Goal: Task Accomplishment & Management: Complete application form

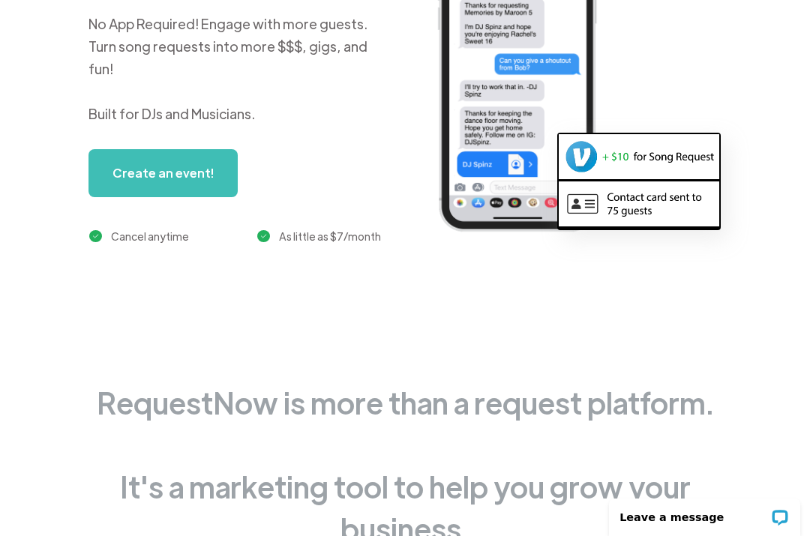
scroll to position [294, 0]
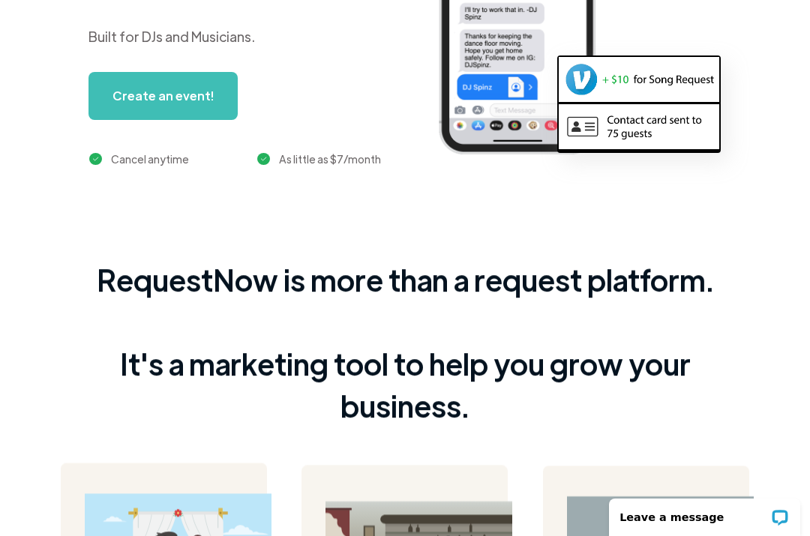
click at [172, 102] on link "Create an event!" at bounding box center [162, 96] width 149 height 48
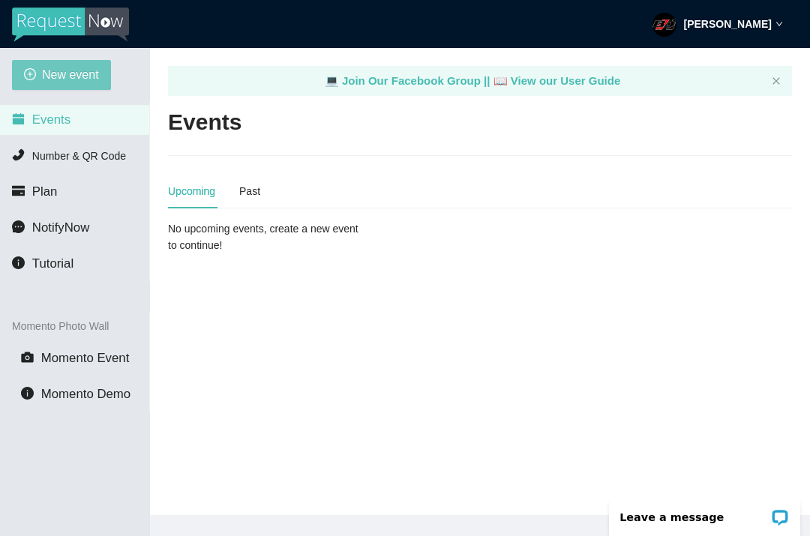
click at [65, 83] on span "New event" at bounding box center [70, 74] width 57 height 19
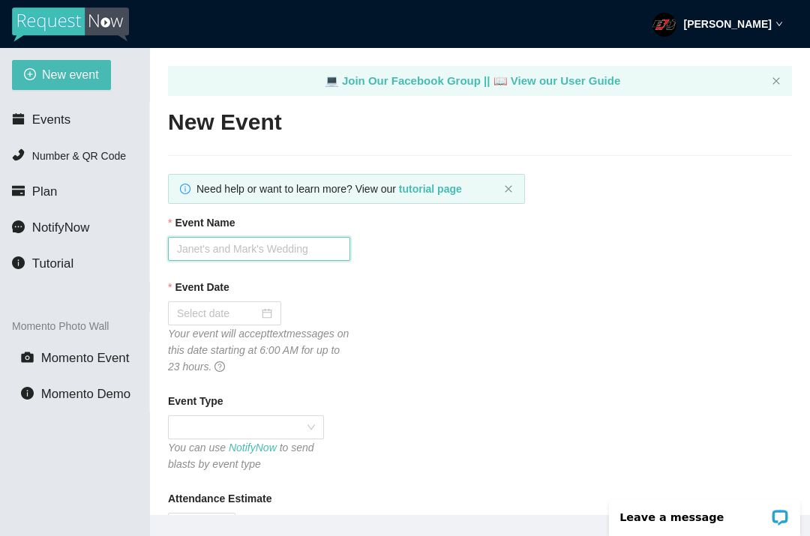
click at [291, 253] on input "Event Name" at bounding box center [259, 249] width 182 height 24
type input "Mr & Mrs Langlois"
click at [261, 309] on div at bounding box center [224, 313] width 95 height 16
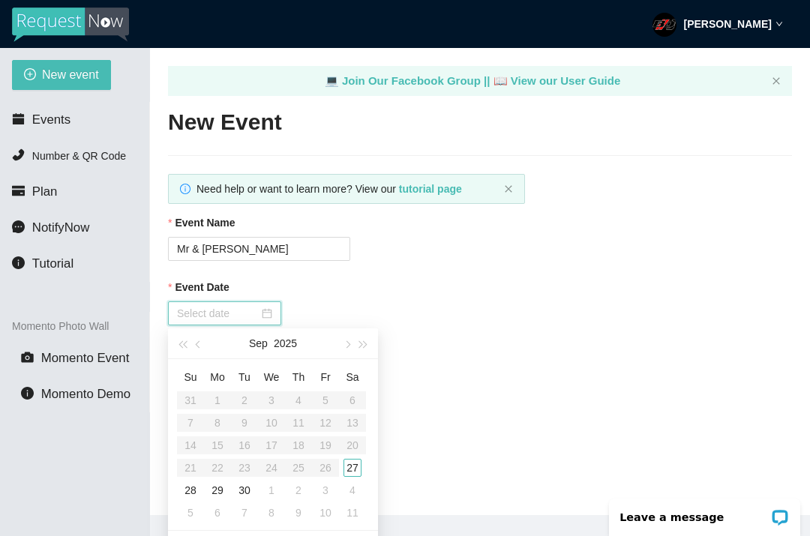
type input "09/27/2025"
click at [356, 471] on div "27" at bounding box center [352, 468] width 18 height 18
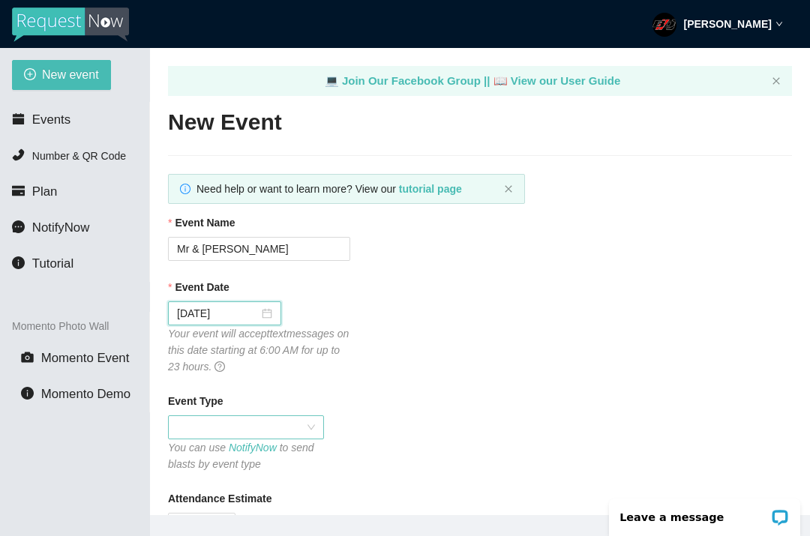
click at [240, 430] on span at bounding box center [246, 427] width 138 height 22
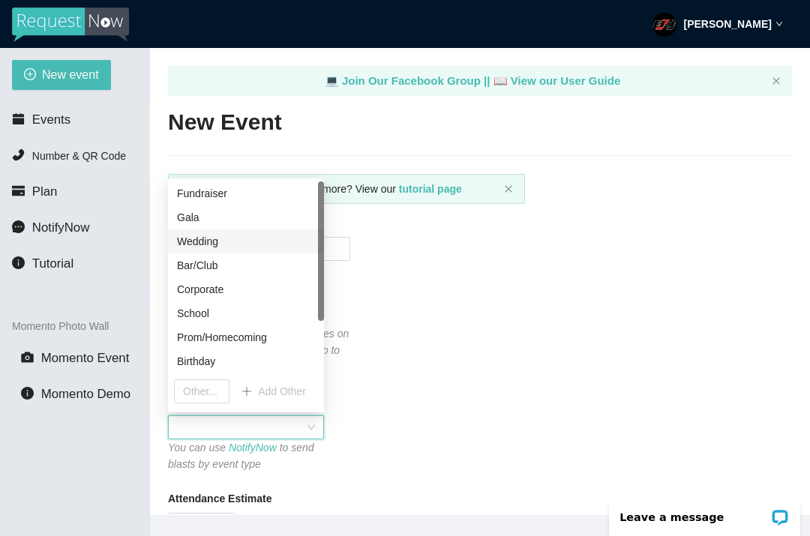
click at [225, 239] on div "Wedding" at bounding box center [246, 241] width 138 height 16
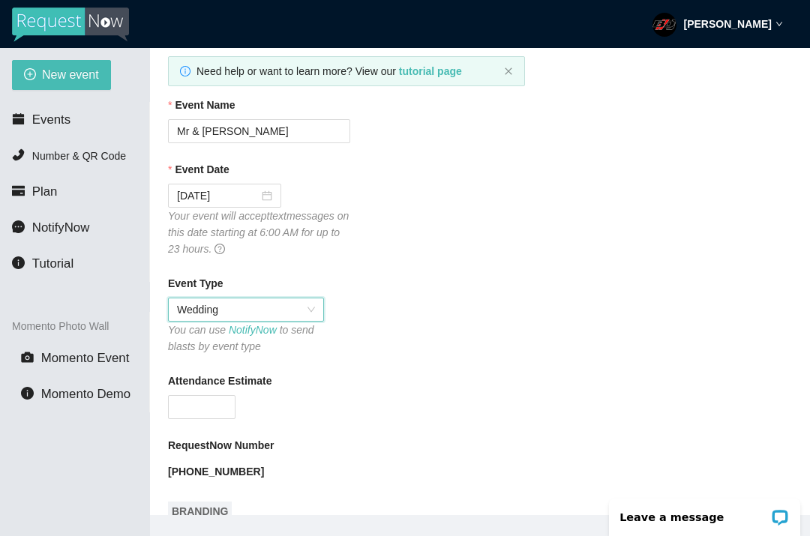
scroll to position [127, 0]
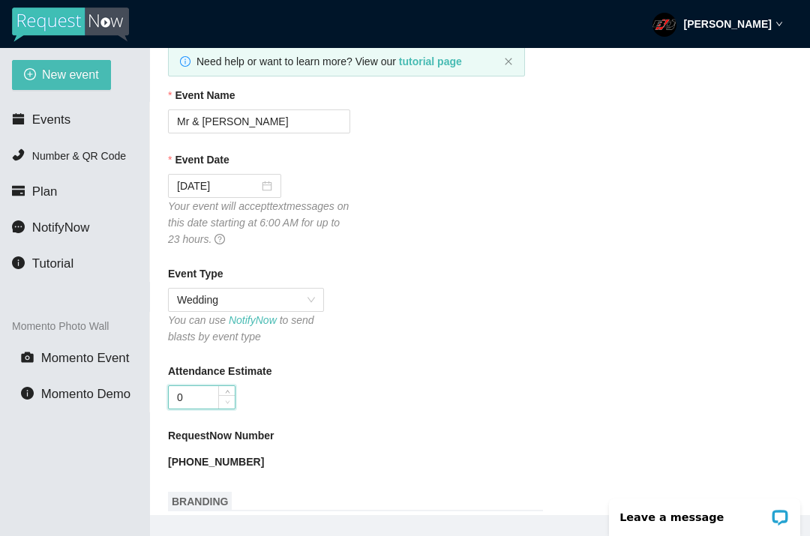
click at [226, 398] on span "down" at bounding box center [227, 402] width 9 height 9
click at [185, 403] on input "0150" at bounding box center [202, 397] width 66 height 22
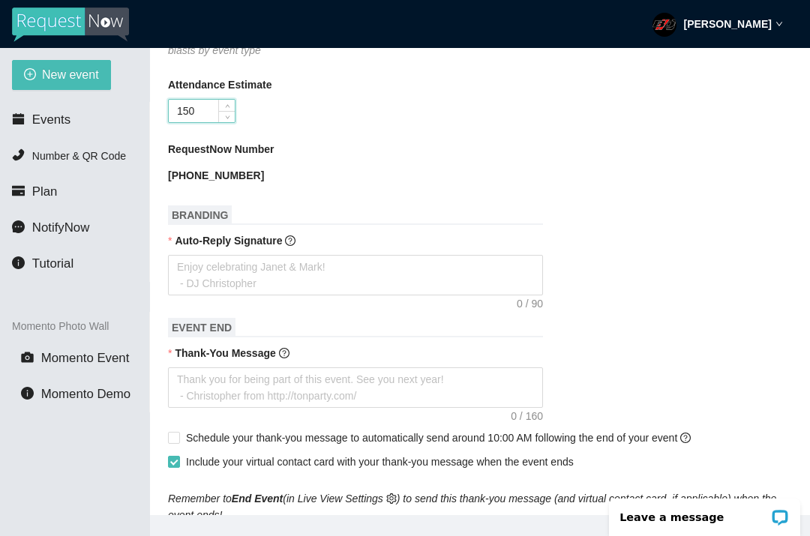
scroll to position [433, 0]
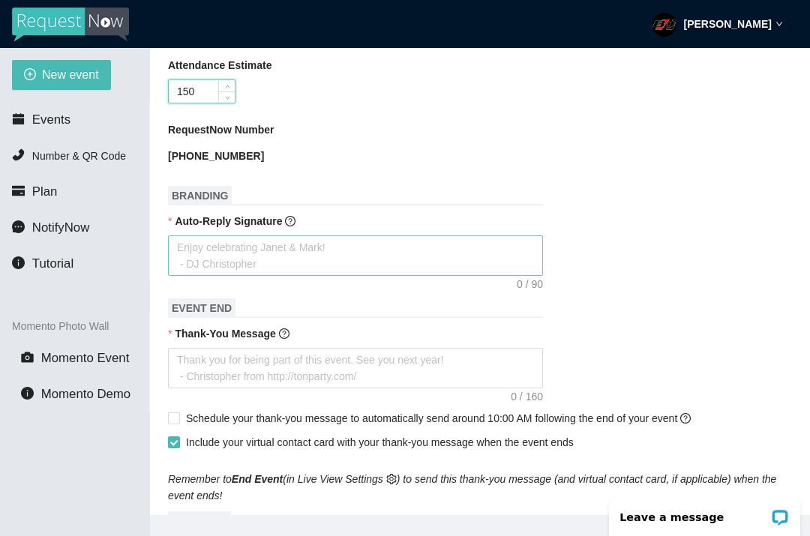
type input "150"
click at [246, 256] on textarea "Auto-Reply Signature" at bounding box center [355, 255] width 375 height 40
type textarea "E"
type textarea "En"
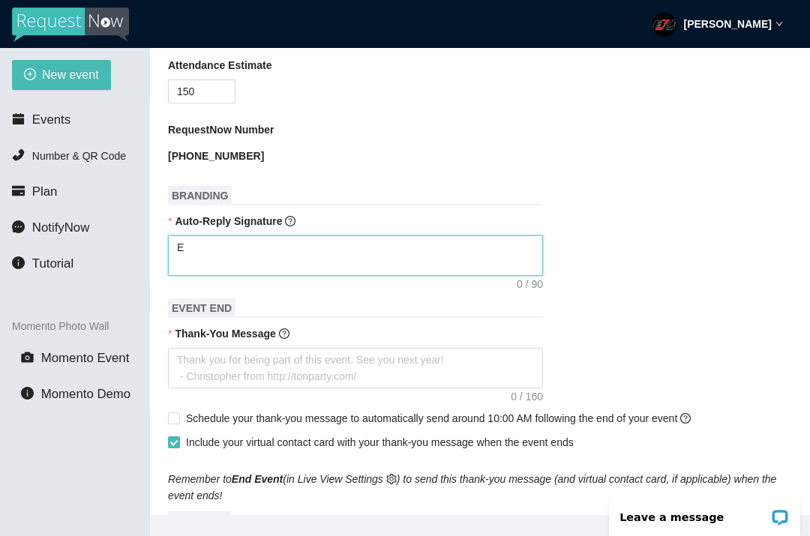
type textarea "En"
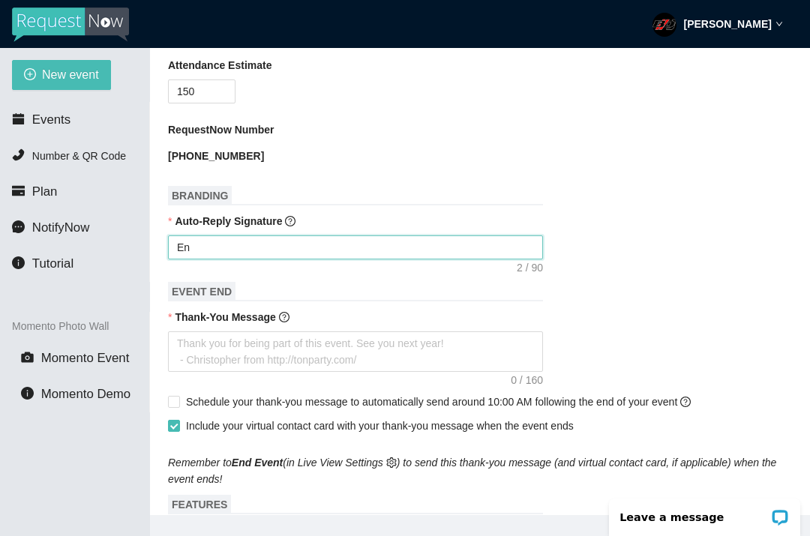
type textarea "Enj"
type textarea "Enjo"
type textarea "Enjoy"
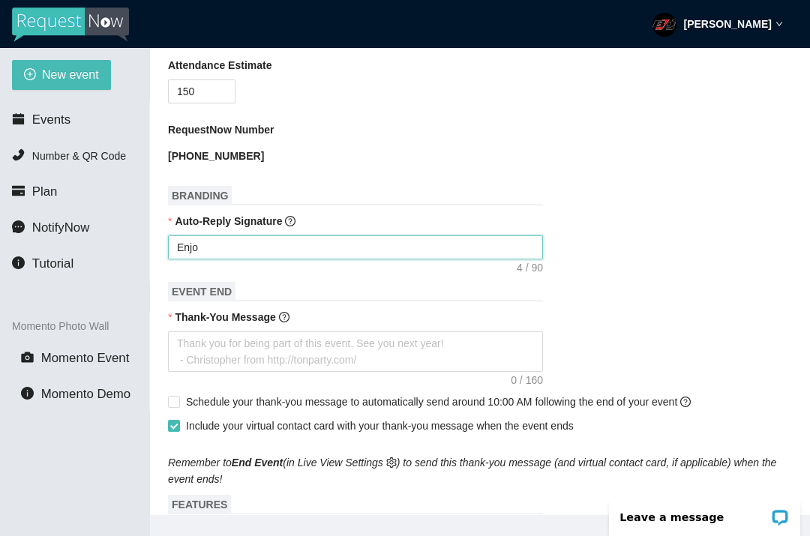
type textarea "Enjoy"
type textarea "Enjoy t"
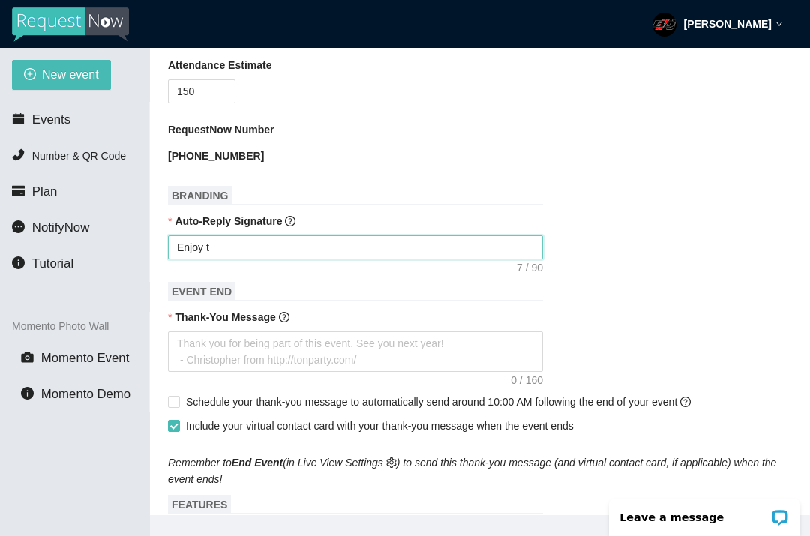
type textarea "Enjoy th"
type textarea "Enjoy t"
type textarea "Enjoy th"
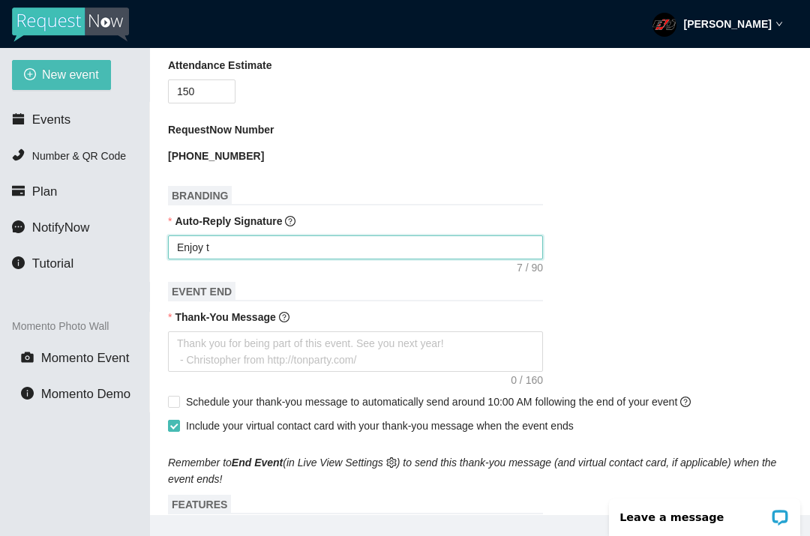
type textarea "Enjoy th"
type textarea "Enjoy thi"
type textarea "Enjoy this"
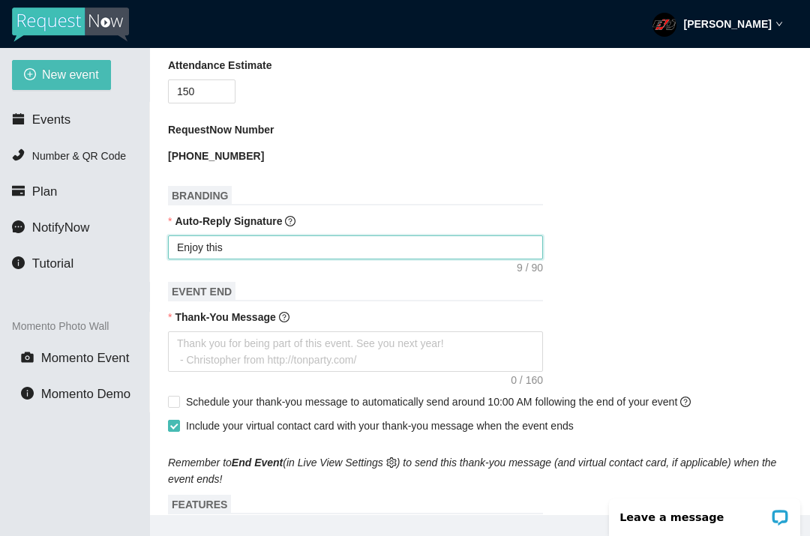
type textarea "Enjoy this"
type textarea "Enjoy this B"
type textarea "Enjoy this Be"
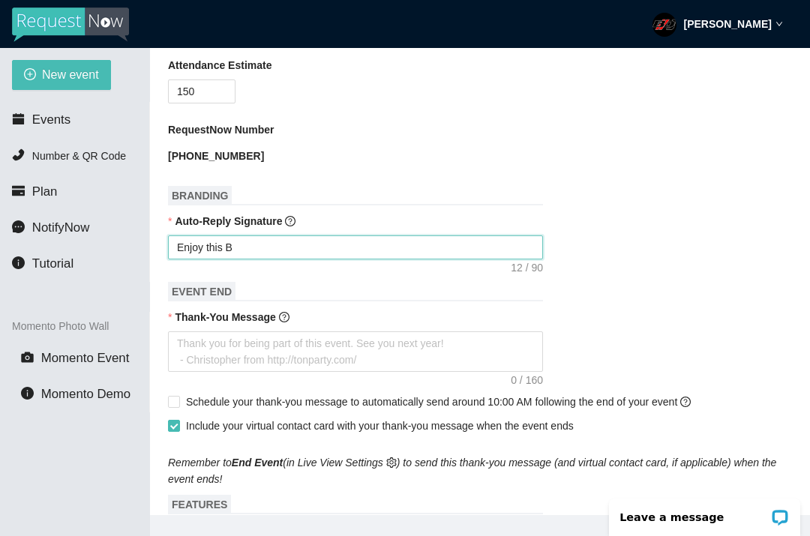
type textarea "Enjoy this Be"
type textarea "Enjoy this Bea"
type textarea "Enjoy this Beau"
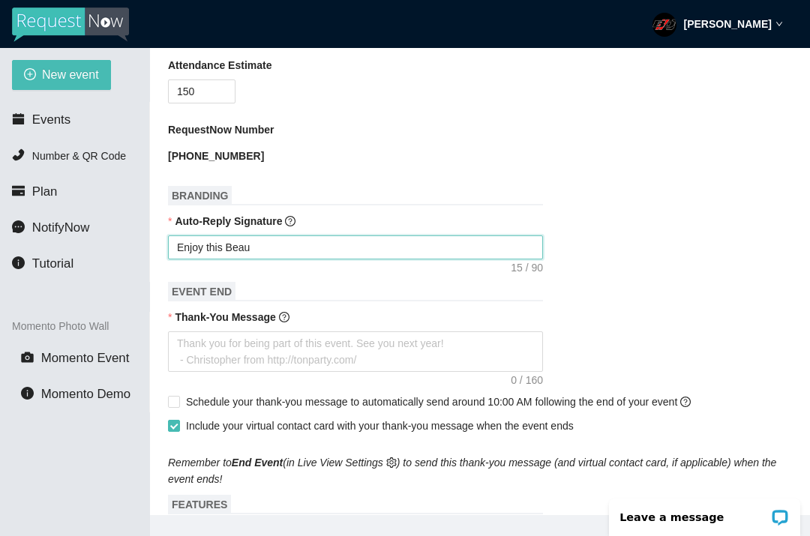
type textarea "Enjoy this Beaut"
type textarea "Enjoy this Beauti"
type textarea "Enjoy this Beautif"
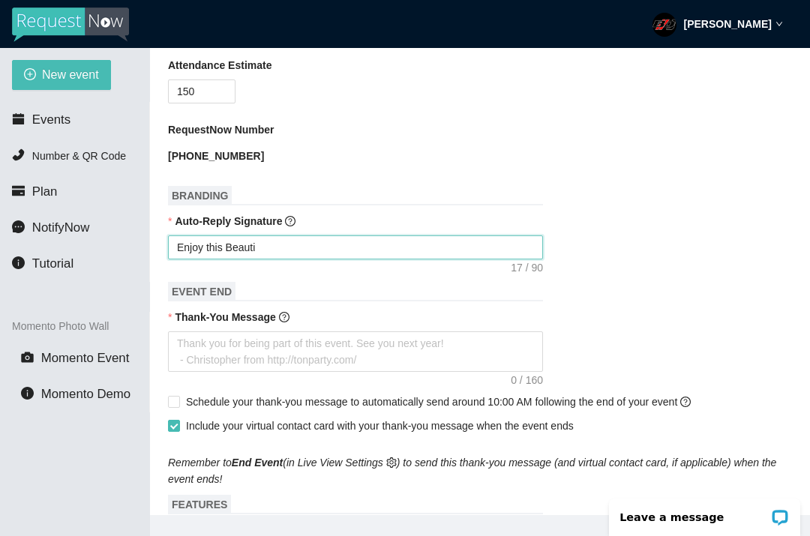
type textarea "Enjoy this Beautif"
type textarea "Enjoy this Beauti"
type textarea "Enjoy this Beaut"
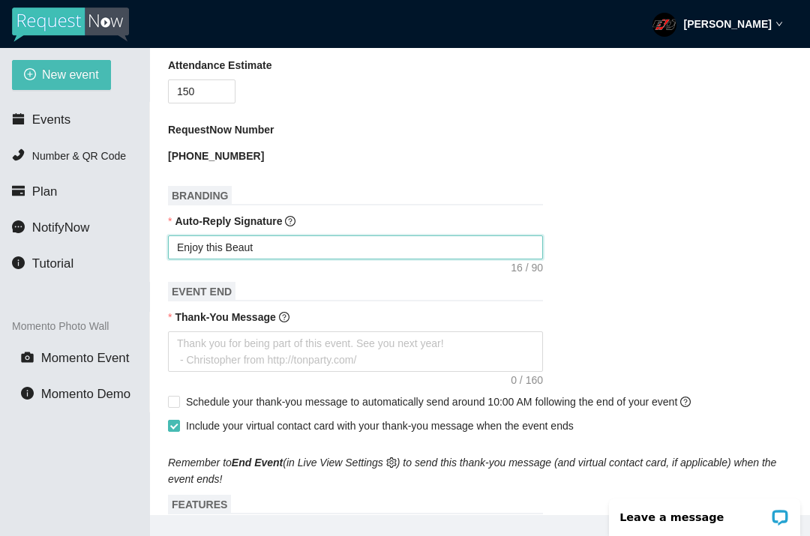
type textarea "Enjoy this Beautf"
type textarea "Enjoy this Beautfu"
type textarea "Enjoy this Beautful"
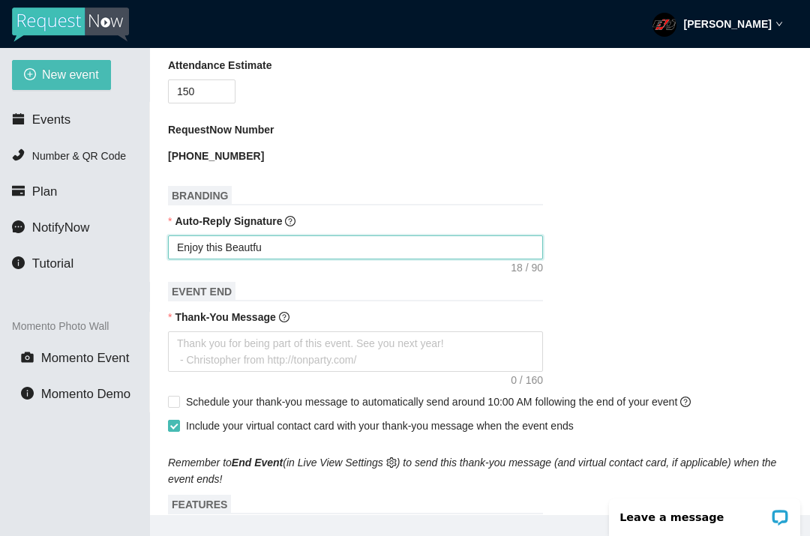
type textarea "Enjoy this Beautful"
type textarea "Enjoy this Beautiful"
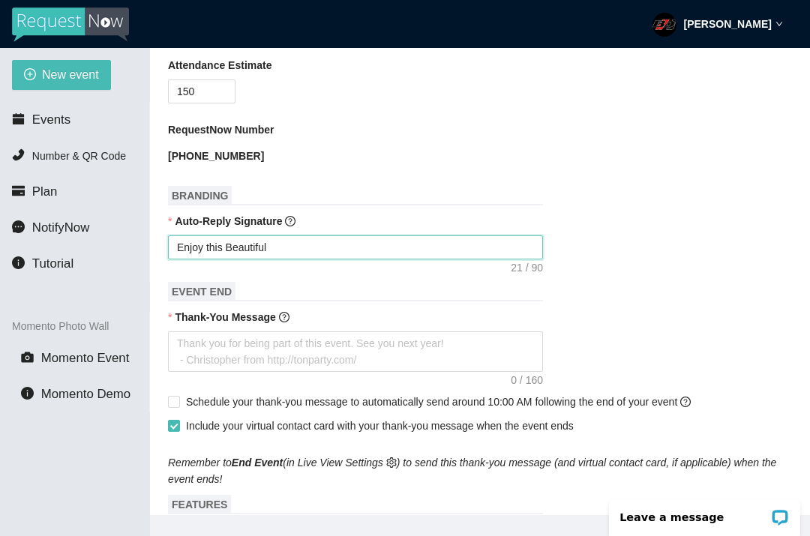
type textarea "Enjoy this Beautiful"
type textarea "Enjoy this Beautiful D"
type textarea "Enjoy this Beautiful Da"
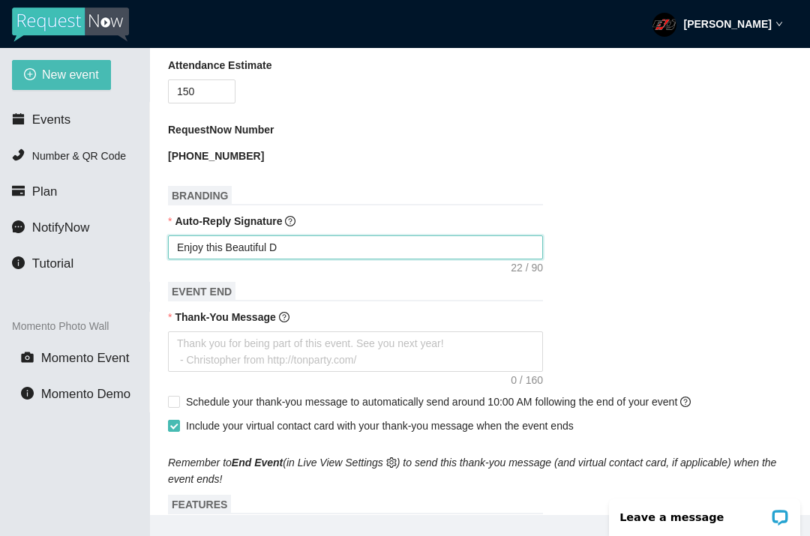
type textarea "Enjoy this Beautiful Da"
type textarea "Enjoy this Beautiful Day"
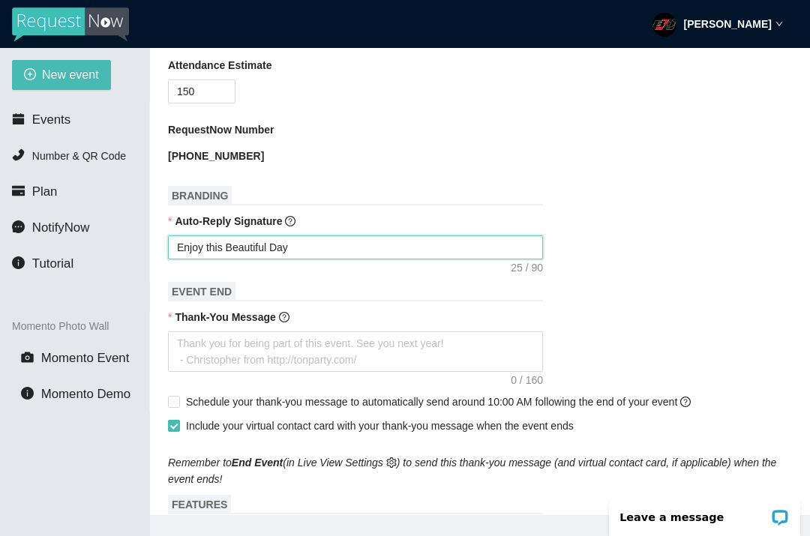
type textarea "Enjoy this Beautiful Day w"
type textarea "Enjoy this Beautiful Day wi"
type textarea "Enjoy this Beautiful Day wit"
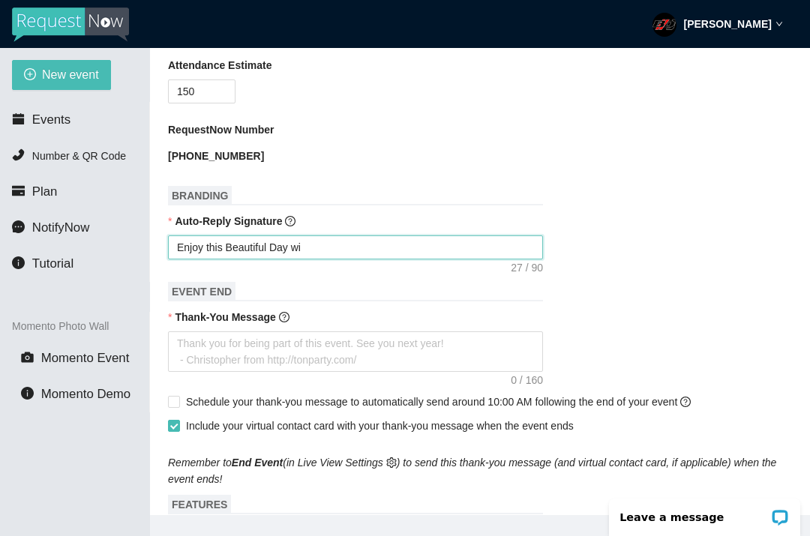
type textarea "Enjoy this Beautiful Day wit"
type textarea "Enjoy this Beautiful Day with"
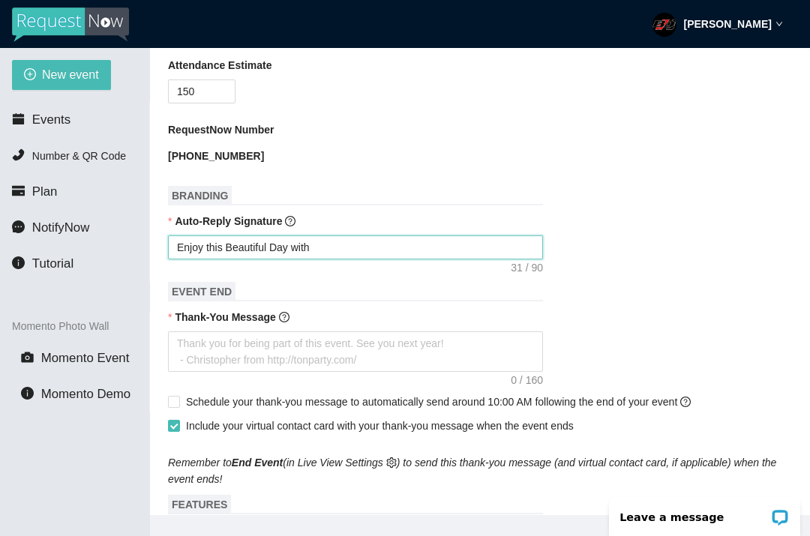
type textarea "Enjoy this Beautiful Day with F"
type textarea "Enjoy this Beautiful Day with Fr"
type textarea "Enjoy this Beautiful Day with Fri"
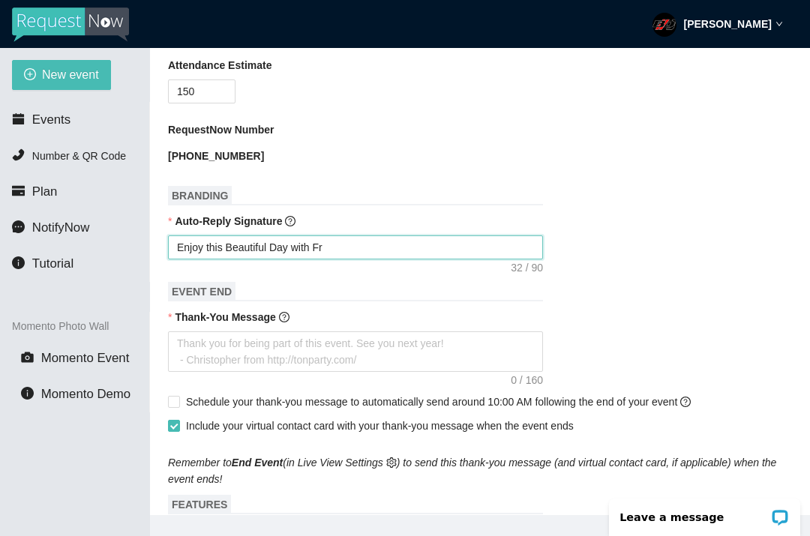
type textarea "Enjoy this Beautiful Day with Fri"
type textarea "Enjoy this Beautiful Day with Frie"
type textarea "Enjoy this Beautiful Day with Frien"
type textarea "Enjoy this Beautiful Day with Friend"
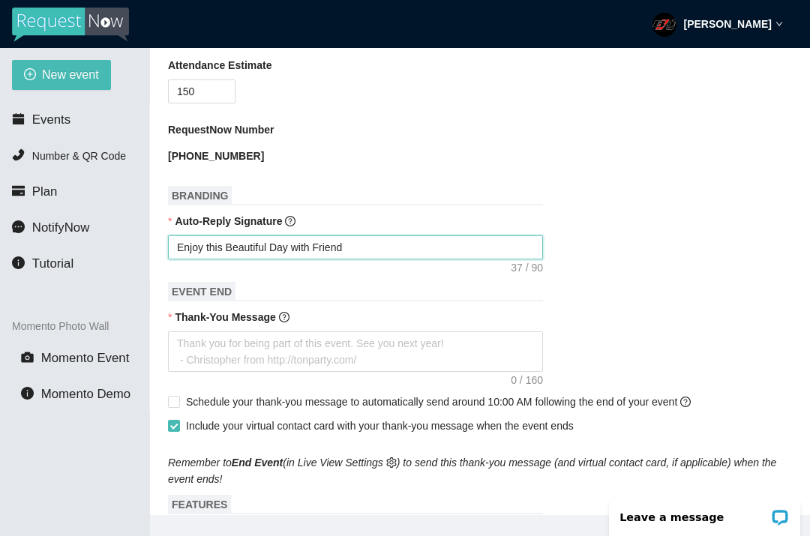
type textarea "Enjoy this Beautiful Day with Friends"
type textarea "Enjoy this Beautiful Day with Friends a"
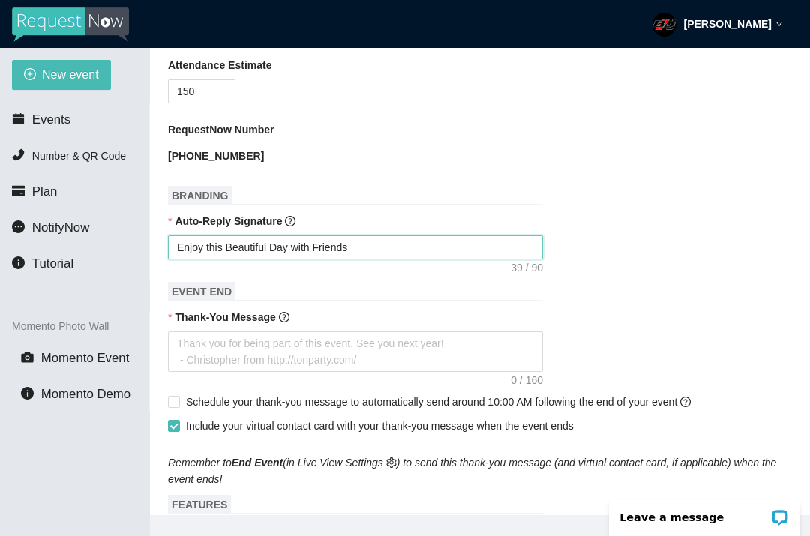
type textarea "Enjoy this Beautiful Day with Friends a"
type textarea "Enjoy this Beautiful Day with Friends an"
type textarea "Enjoy this Beautiful Day with Friends and"
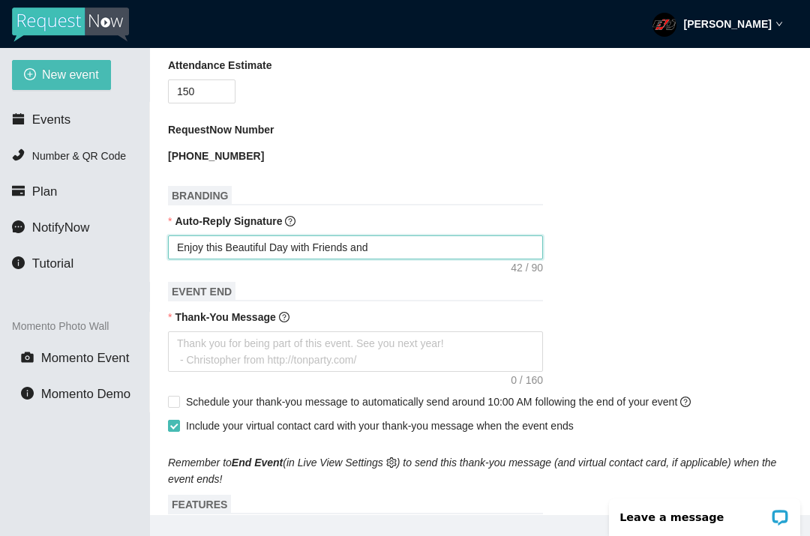
type textarea "Enjoy this Beautiful Day with Friends and"
type textarea "Enjoy this Beautiful Day with Friends and F"
type textarea "Enjoy this Beautiful Day with Friends and Fa"
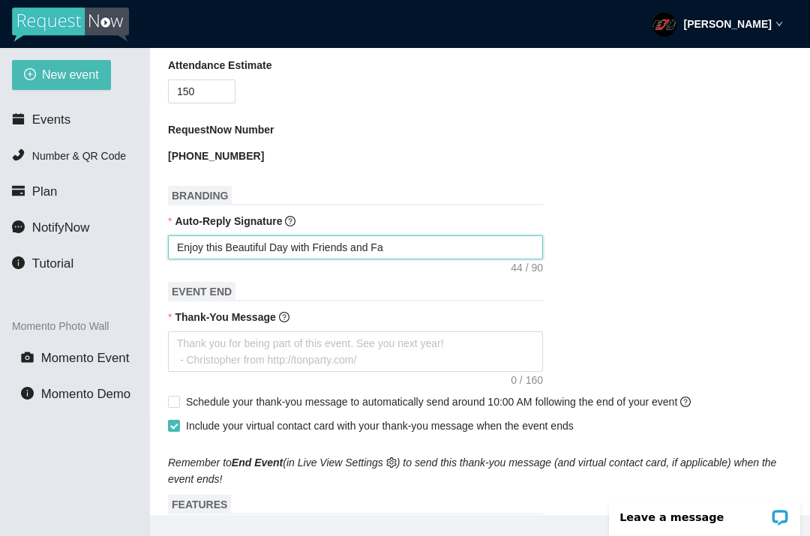
type textarea "Enjoy this Beautiful Day with Friends and Fam"
type textarea "Enjoy this Beautiful Day with Friends and Fami"
type textarea "Enjoy this Beautiful Day with Friends and Famil"
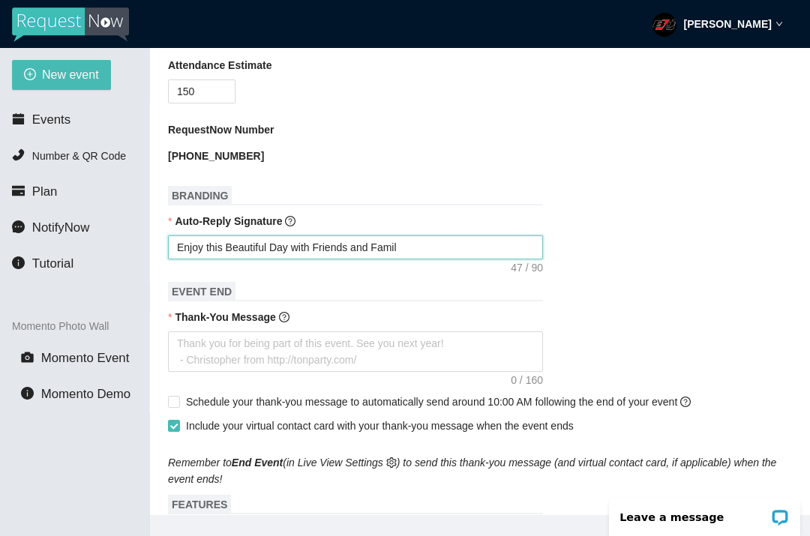
type textarea "Enjoy this Beautiful Day with Friends and Family"
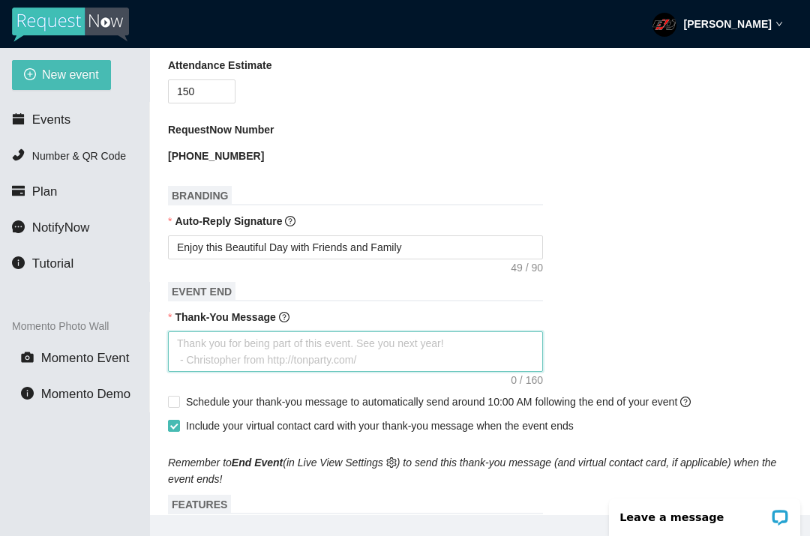
click at [262, 349] on textarea "Thank-You Message" at bounding box center [355, 351] width 375 height 40
type textarea "T"
type textarea "Th"
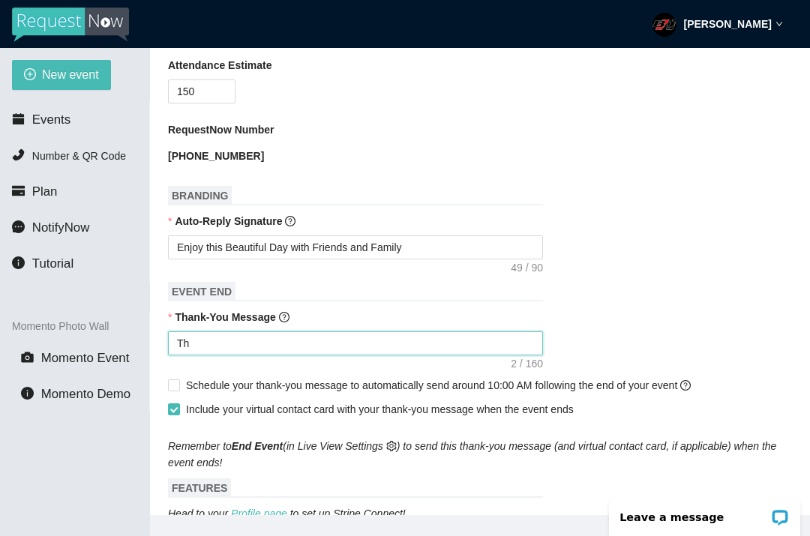
type textarea "Tha"
type textarea "Than"
type textarea "Thank"
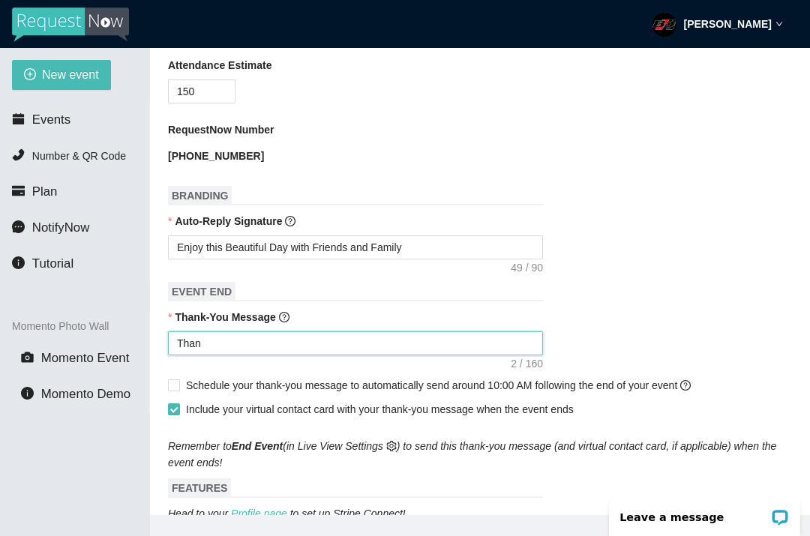
type textarea "Thank"
type textarea "Thank y"
type textarea "Thank yo"
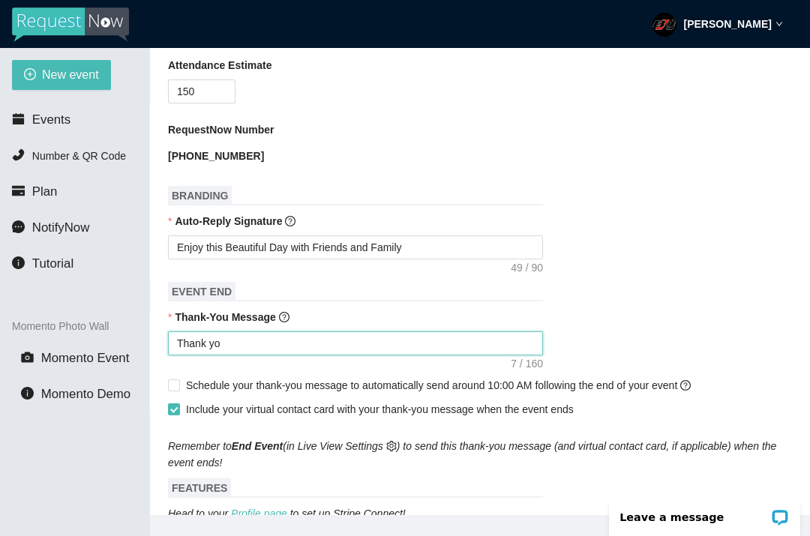
type textarea "Thank you"
type textarea "Thank you f"
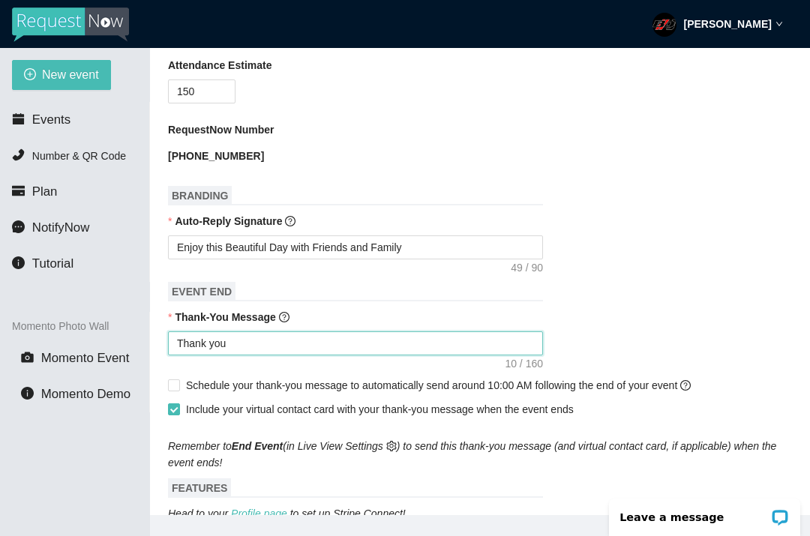
type textarea "Thank you f"
type textarea "Thank you fo"
type textarea "Thank you for"
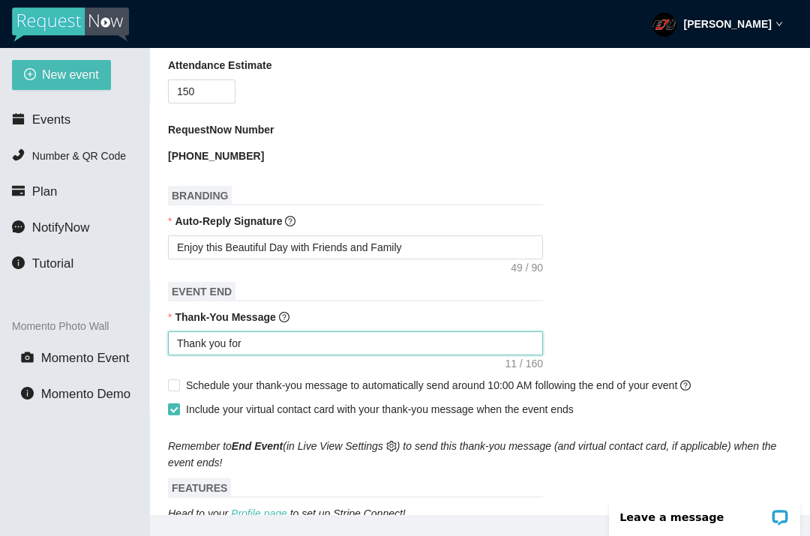
type textarea "Thank you for"
type textarea "Thank you for C"
type textarea "Thank you for Ce"
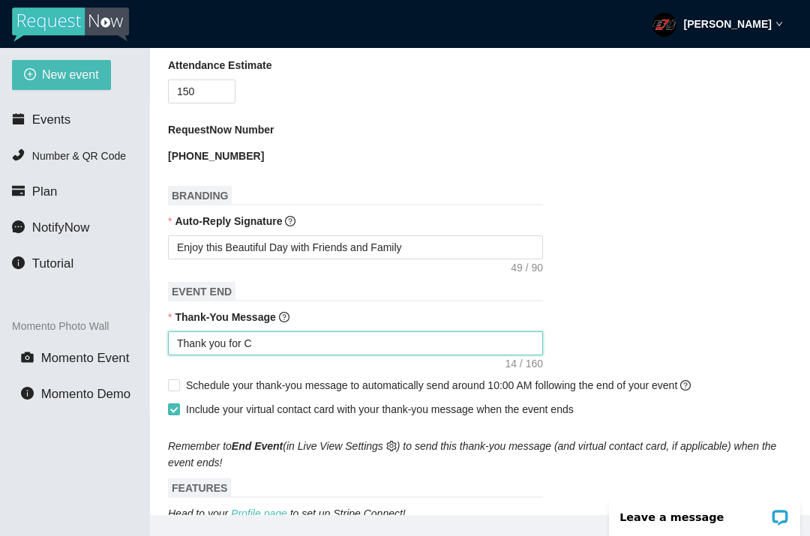
type textarea "Thank you for Ce"
type textarea "Thank you for Cel"
type textarea "Thank you for Cele"
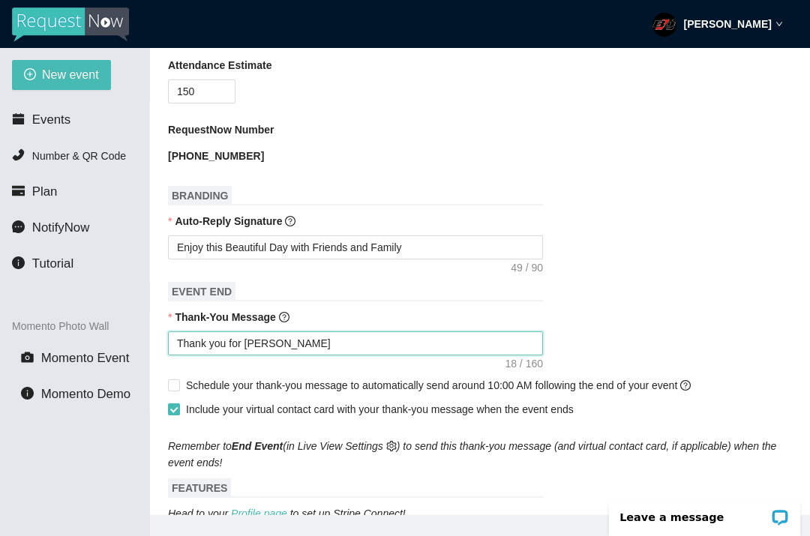
type textarea "Thank you for Celeb"
type textarea "Thank you for Celebr"
type textarea "Thank you for Celebra"
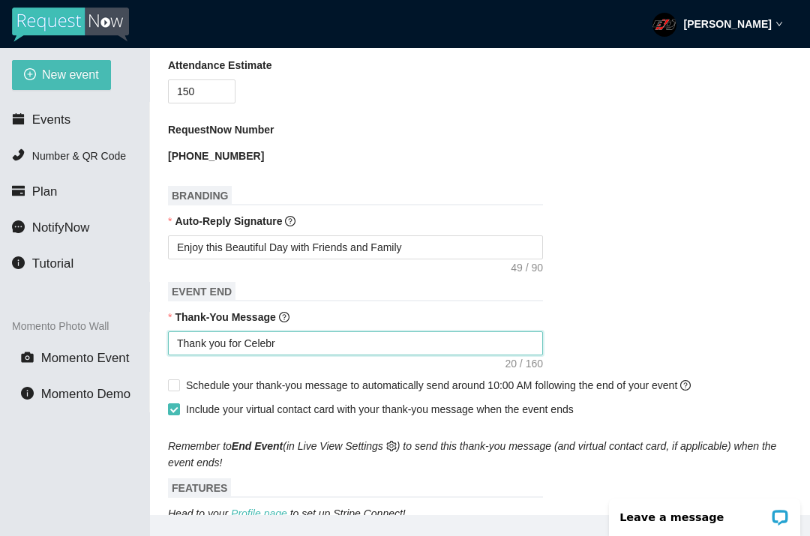
type textarea "Thank you for Celebra"
type textarea "Thank you for Celebrat"
type textarea "Thank you for Celebrati"
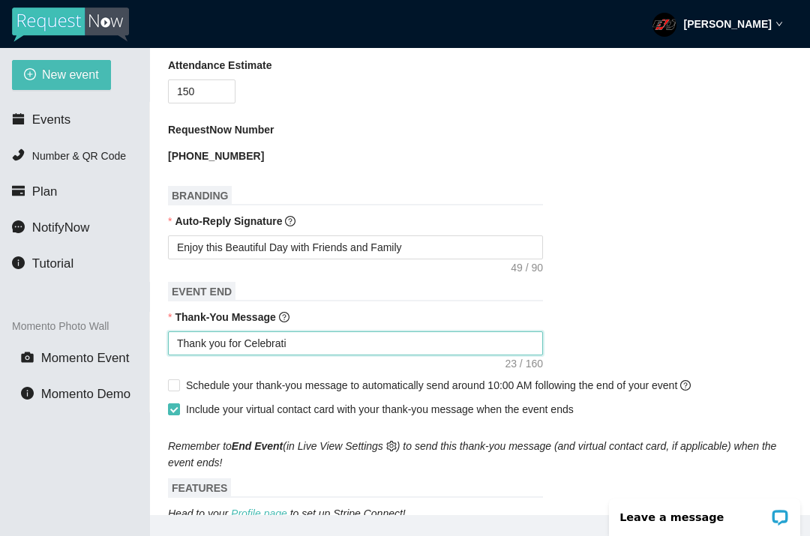
type textarea "Thank you for Celebratin"
type textarea "Thank you for Celebrating"
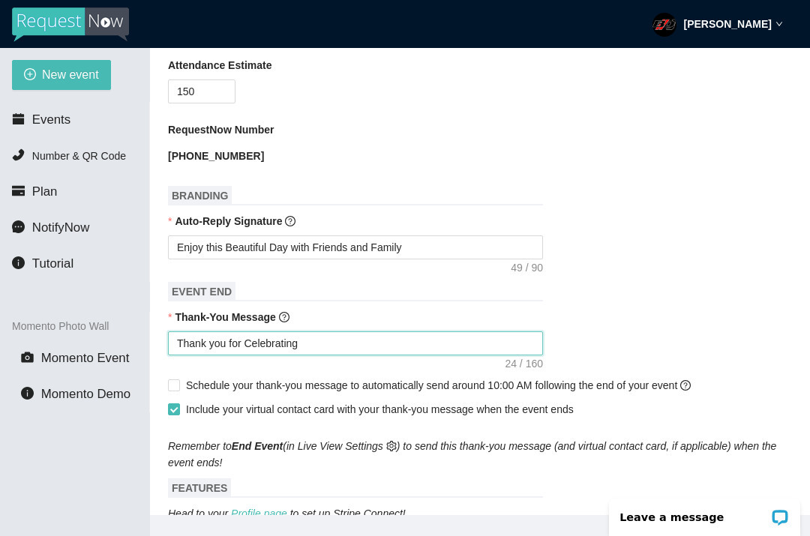
type textarea "Thank you for Celebrating"
type textarea "Thank you for Celebrating w"
type textarea "Thank you for Celebrating wi"
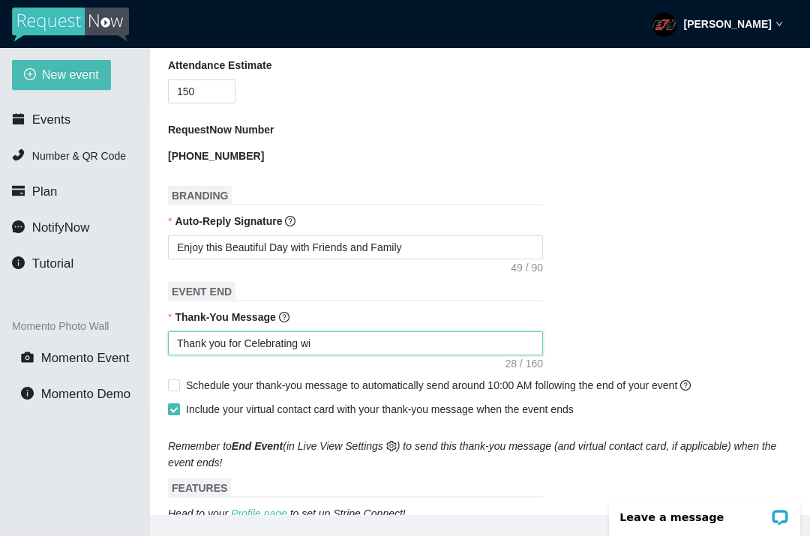
type textarea "Thank you for Celebrating wit"
type textarea "Thank you for Celebrating with"
type textarea "Thank you for Celebrating with u"
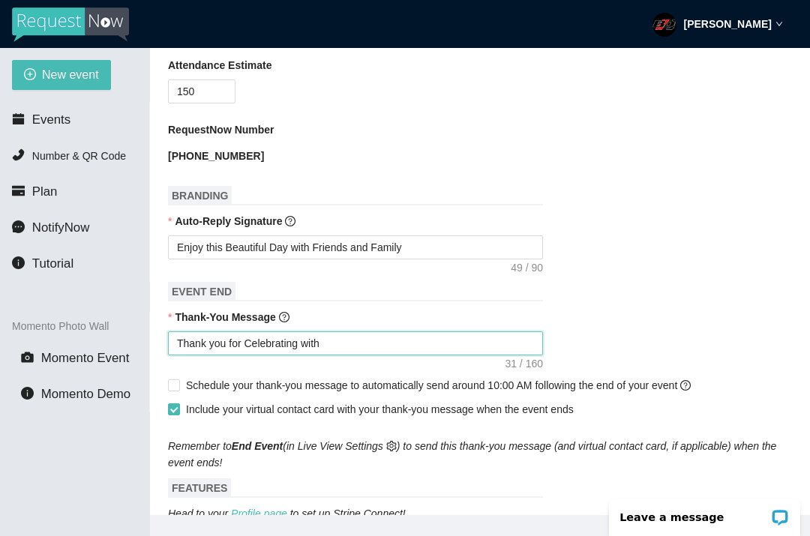
type textarea "Thank you for Celebrating with u"
type textarea "Thank you for Celebrating with us"
type textarea "Thank you for Celebrating with us!"
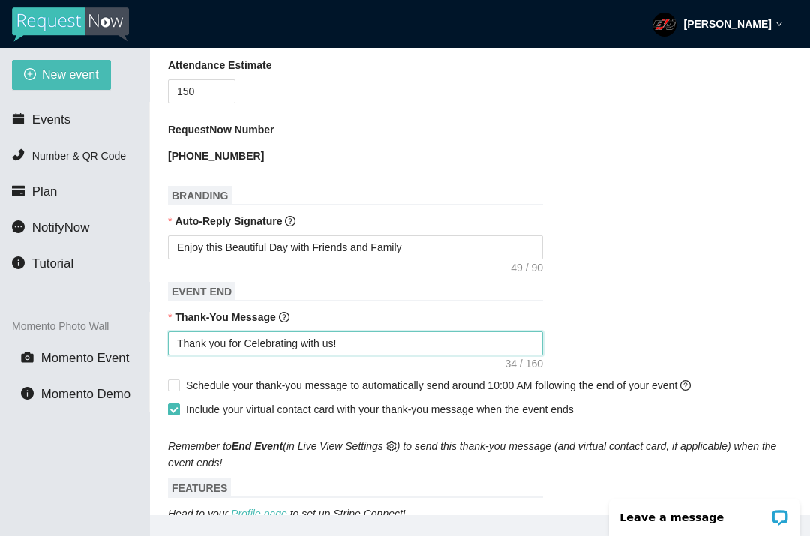
type textarea "Thank you for Celebrating with us!"
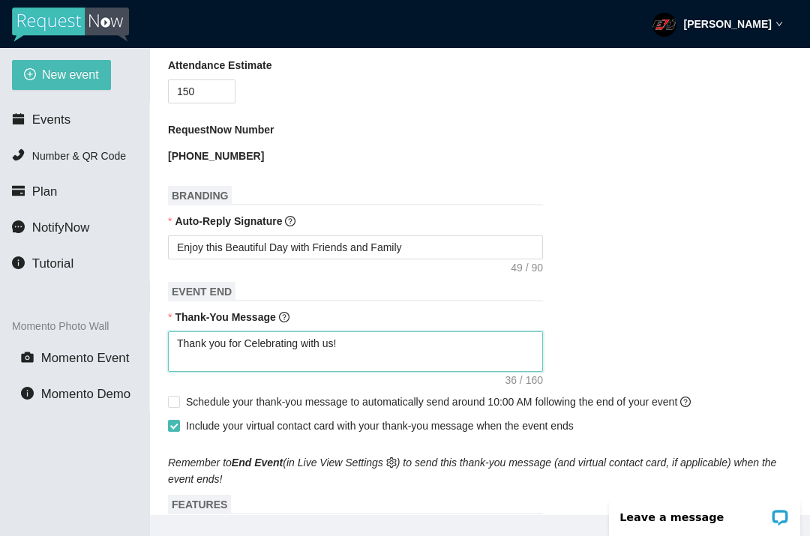
type textarea "Thank you for Celebrating with us! T"
type textarea "Thank you for Celebrating with us! Th"
type textarea "Thank you for Celebrating with us! Thi"
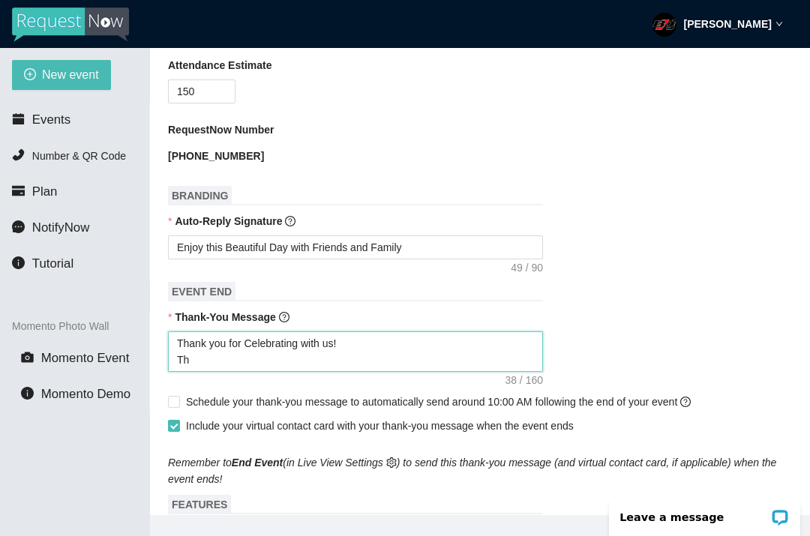
type textarea "Thank you for Celebrating with us! Thi"
type textarea "Thank you for Celebrating with us! Thin"
type textarea "Thank you for Celebrating with us! Think"
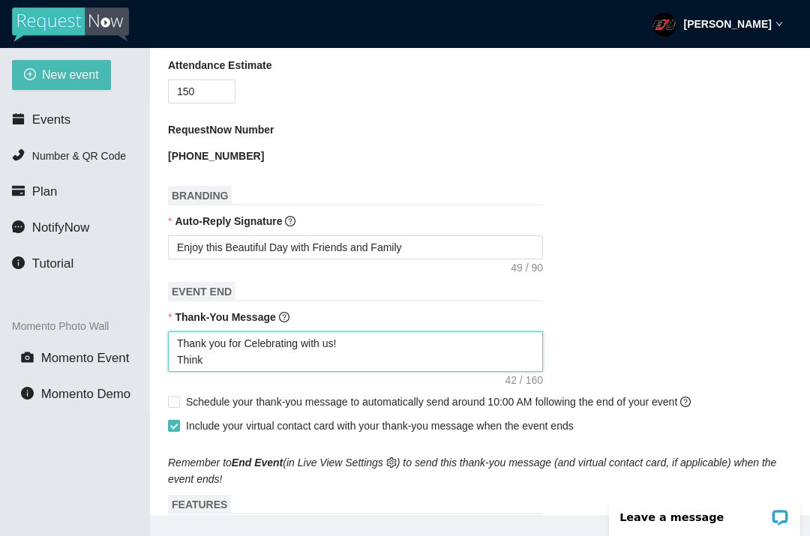
type textarea "Thank you for Celebrating with us! Think S"
type textarea "Thank you for Celebrating with us! Think Sa"
type textarea "Thank you for Celebrating with us! Think Saf"
type textarea "Thank you for Celebrating with us! Think Safe"
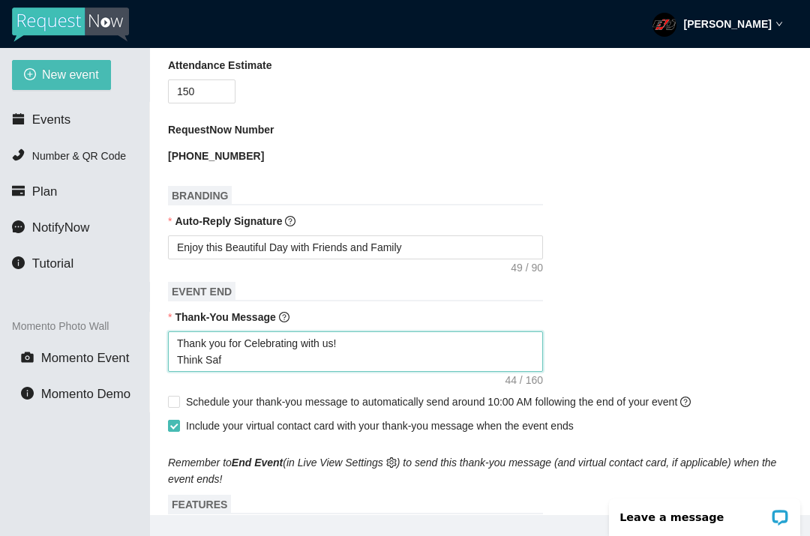
type textarea "Thank you for Celebrating with us! Think Safe"
type textarea "Thank you for Celebrating with us! Think Safe B"
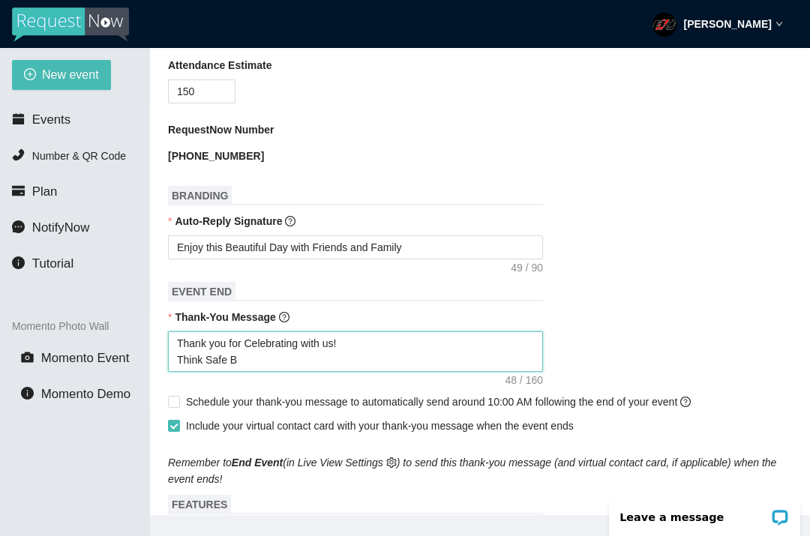
type textarea "Thank you for Celebrating with us! Think Safe Be"
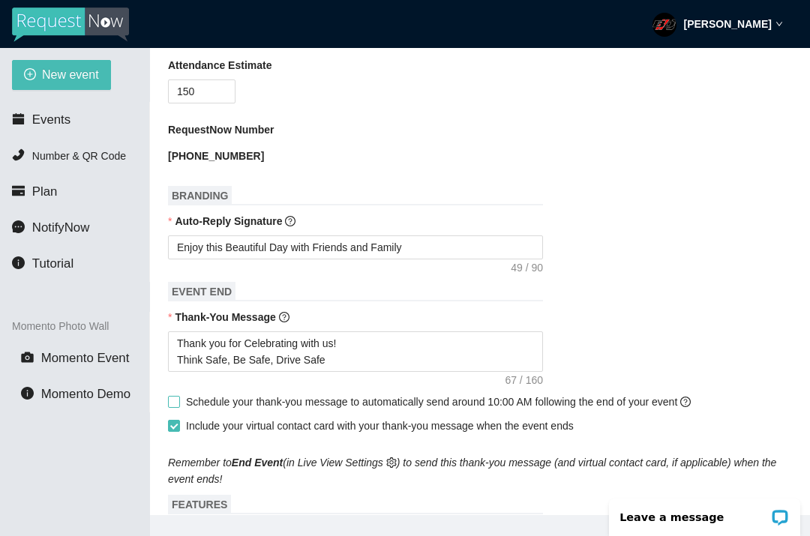
click at [171, 402] on input "Schedule your thank-you message to automatically send around 10:00 AM following…" at bounding box center [173, 401] width 10 height 10
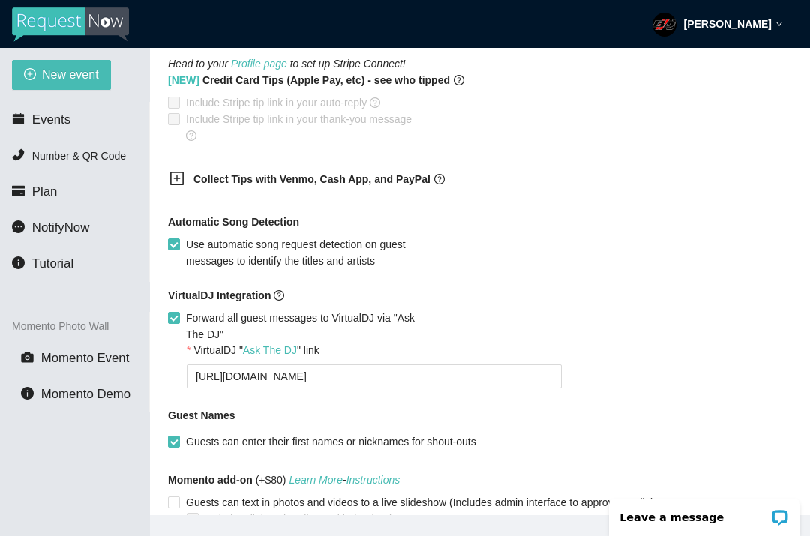
scroll to position [951, 0]
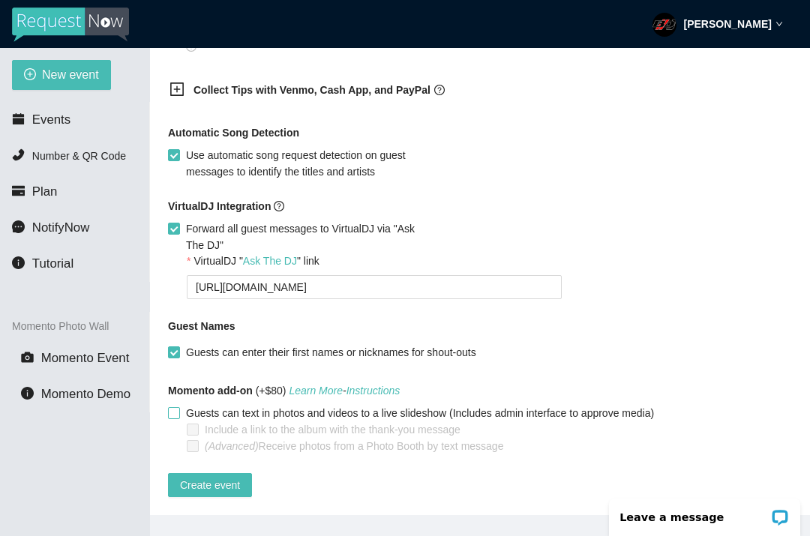
click at [175, 407] on input "Guests can text in photos and videos to a live slideshow (Includes admin interf…" at bounding box center [173, 412] width 10 height 10
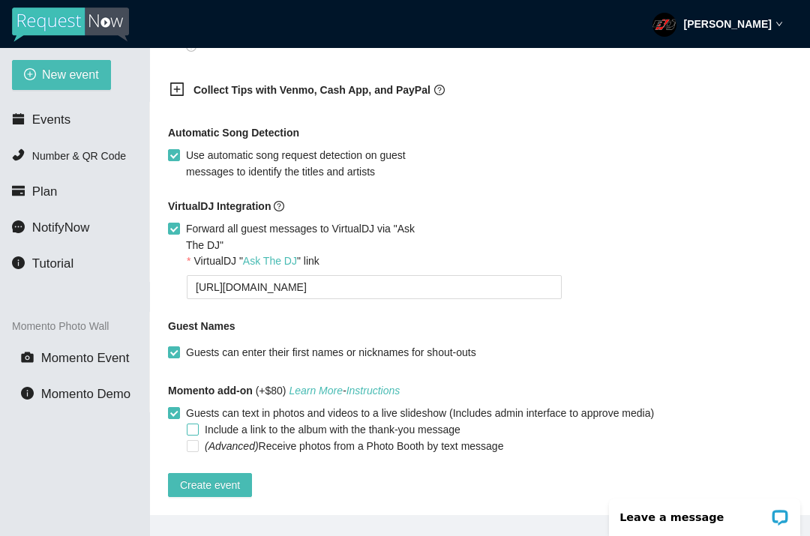
click at [193, 424] on input "Include a link to the album with the thank-you message" at bounding box center [192, 429] width 10 height 10
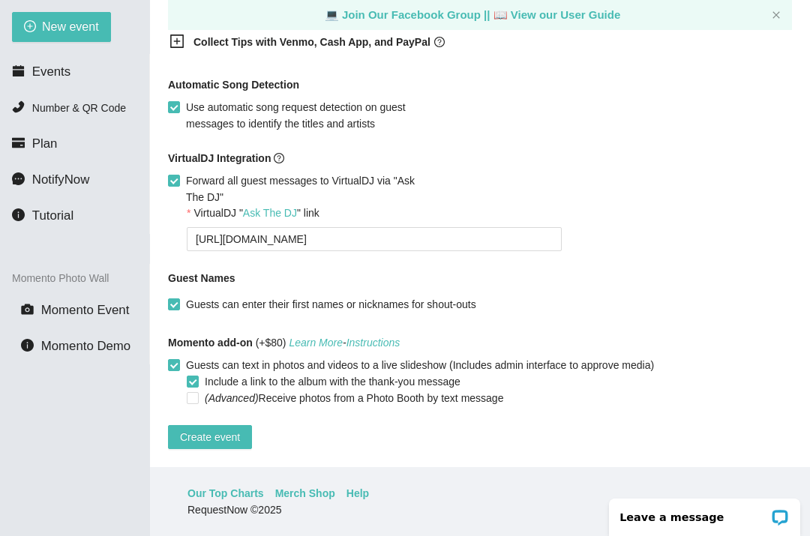
scroll to position [0, 0]
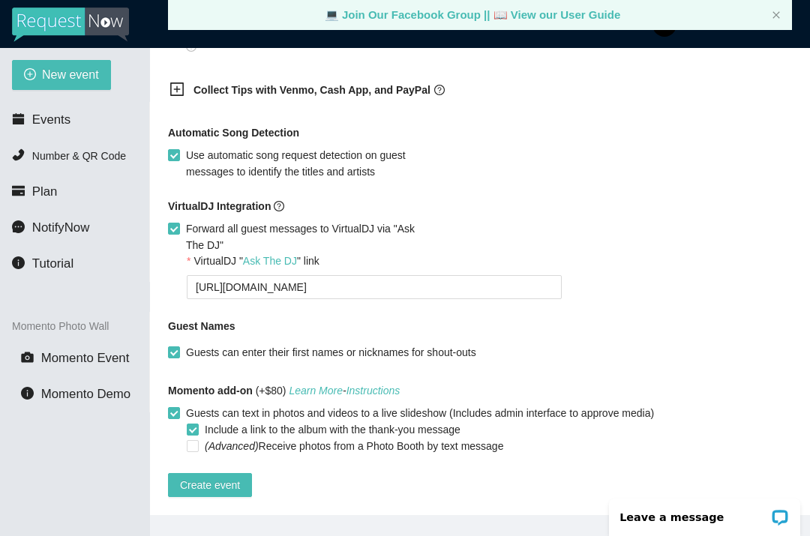
click at [643, 261] on div "VirtualDJ " Ask The DJ " link" at bounding box center [489, 264] width 605 height 22
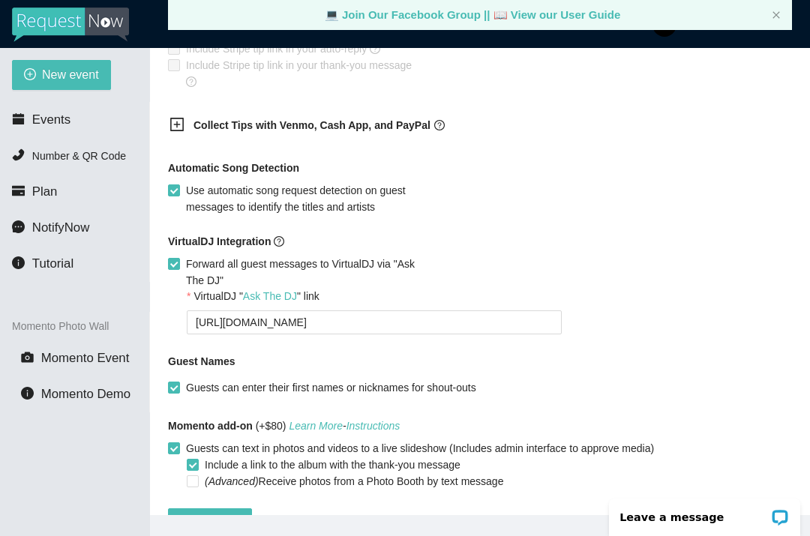
scroll to position [951, 0]
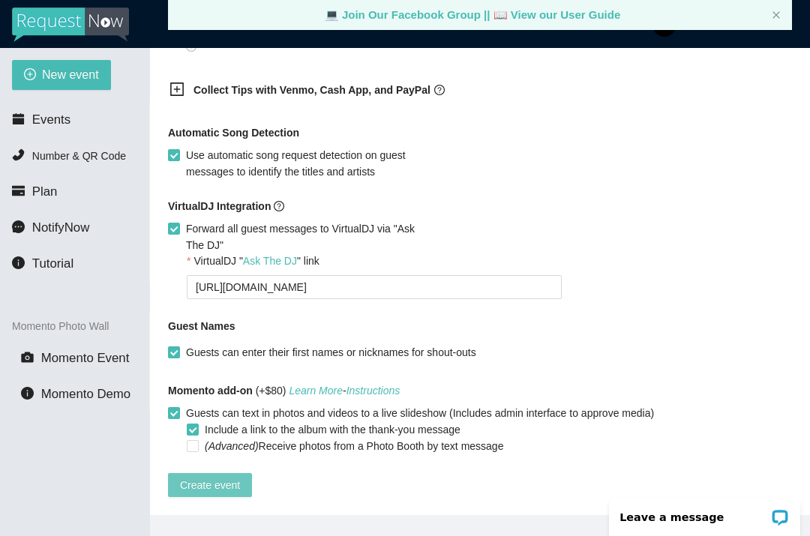
click at [214, 478] on span "Create event" at bounding box center [210, 485] width 60 height 16
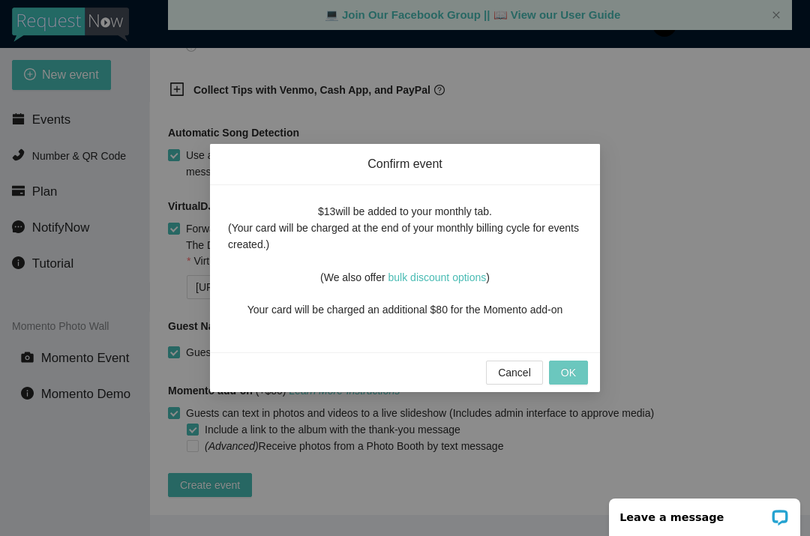
click at [566, 371] on span "OK" at bounding box center [568, 372] width 15 height 16
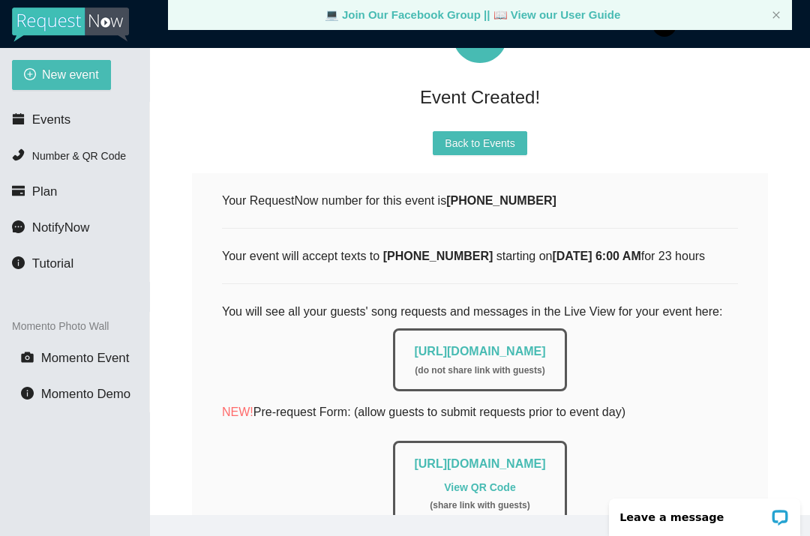
scroll to position [0, 0]
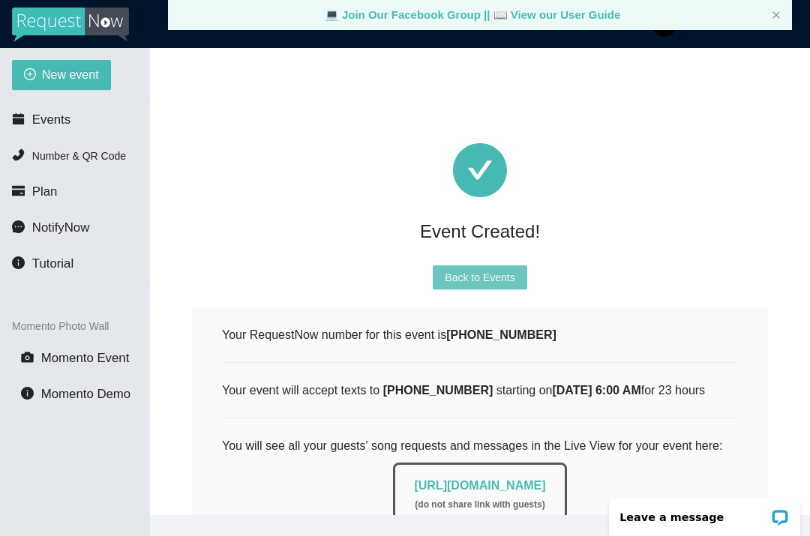
click at [494, 277] on span "Back to Events" at bounding box center [480, 277] width 70 height 16
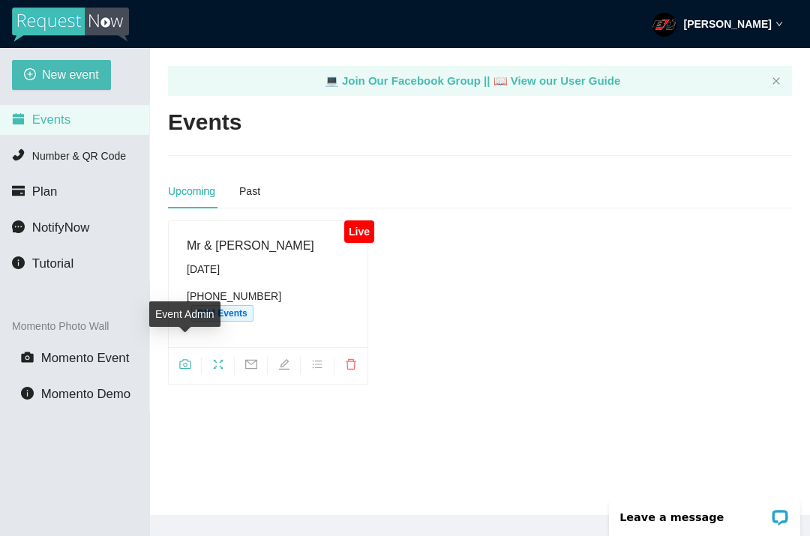
click at [189, 358] on icon "camera" at bounding box center [185, 364] width 12 height 12
